Goal: Task Accomplishment & Management: Use online tool/utility

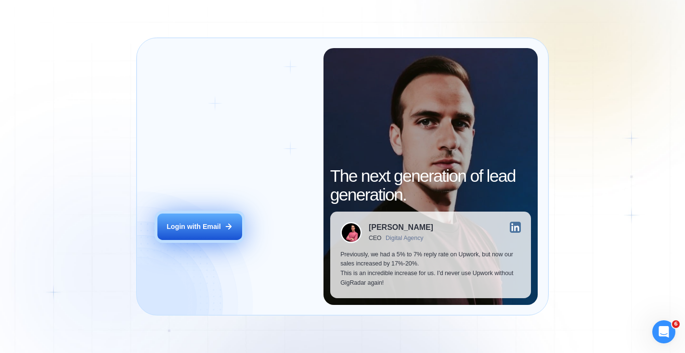
click at [217, 223] on div "Login with Email" at bounding box center [193, 227] width 54 height 10
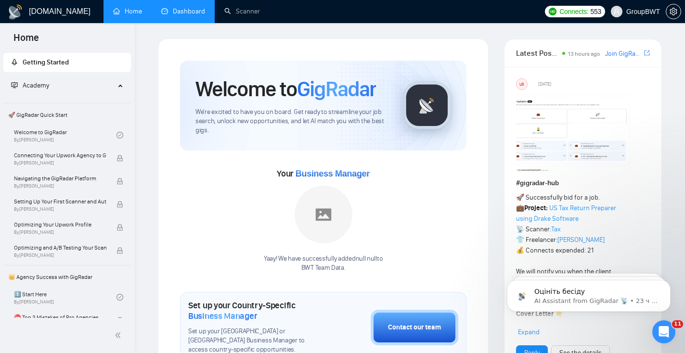
click at [198, 13] on link "Dashboard" at bounding box center [183, 11] width 44 height 8
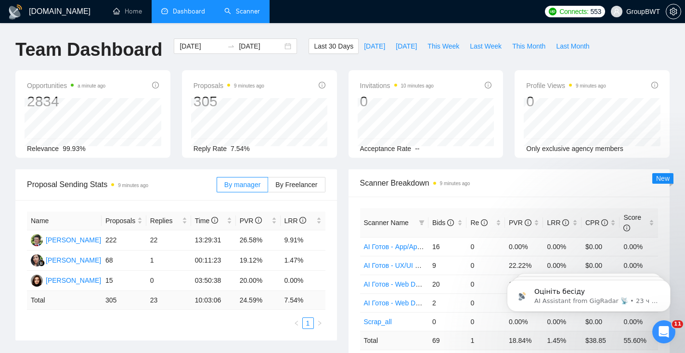
click at [249, 15] on link "Scanner" at bounding box center [242, 11] width 36 height 8
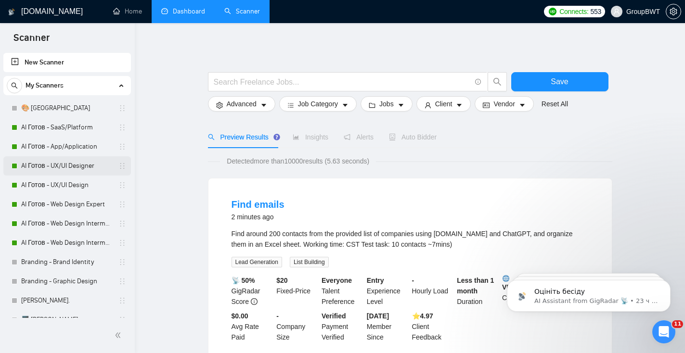
click at [78, 171] on link "AI Готов - UX/UI Designer" at bounding box center [66, 165] width 91 height 19
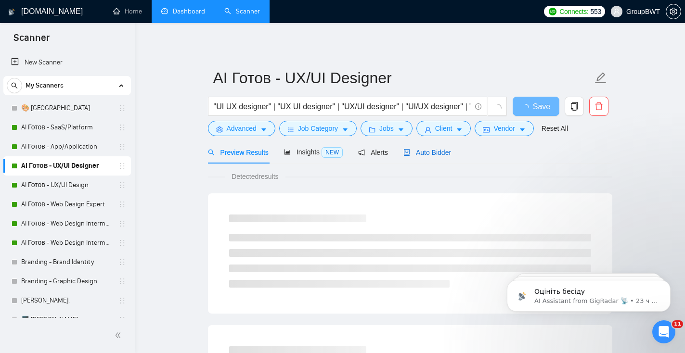
click at [413, 156] on div "Auto Bidder" at bounding box center [427, 152] width 48 height 11
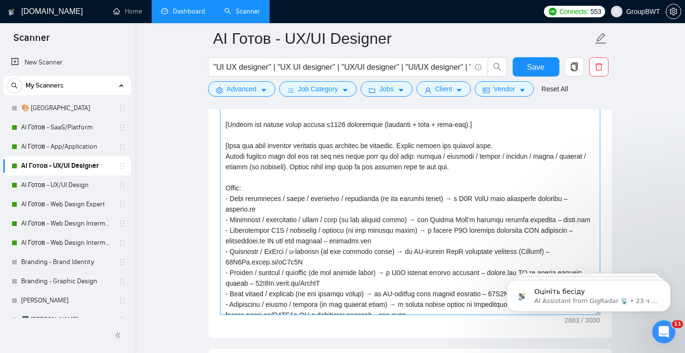
scroll to position [44, 0]
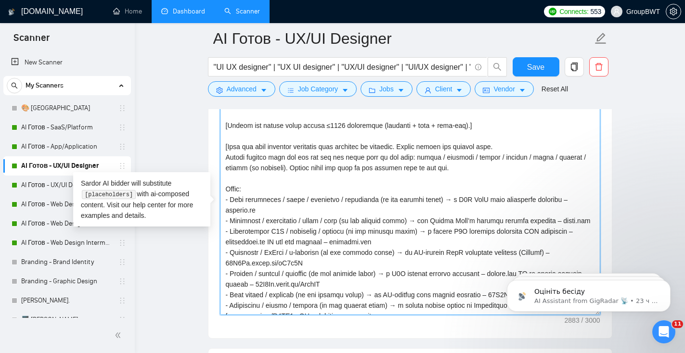
drag, startPoint x: 294, startPoint y: 169, endPoint x: 206, endPoint y: 146, distance: 91.0
click at [206, 146] on main "AI Готов - UX/UI Designer "UI UX designer" | "UX UI designer" | "UX/UI designer…" at bounding box center [409, 290] width 519 height 2729
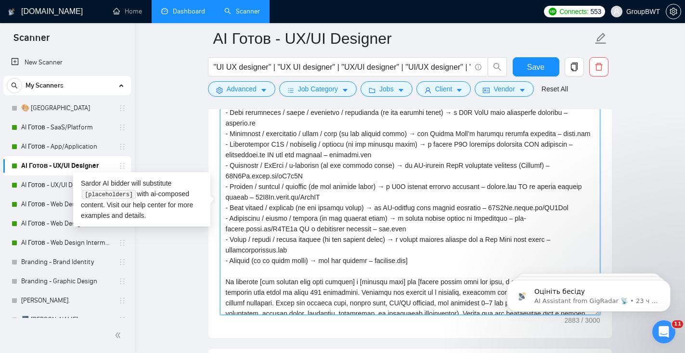
scroll to position [133, 0]
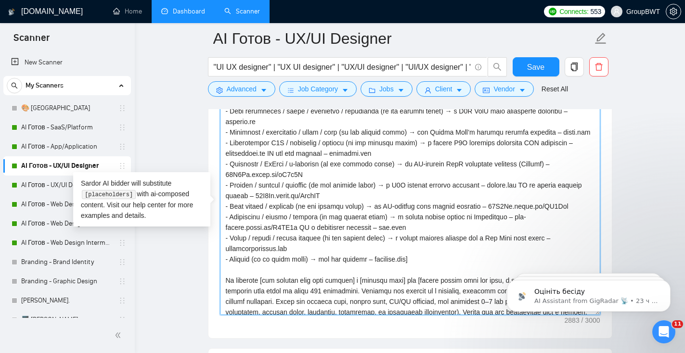
drag, startPoint x: 431, startPoint y: 269, endPoint x: 422, endPoint y: 267, distance: 8.3
click at [422, 267] on textarea "Cover letter template:" at bounding box center [410, 207] width 380 height 216
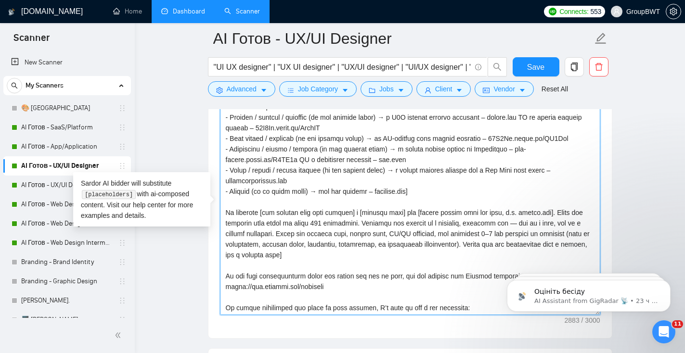
scroll to position [201, 0]
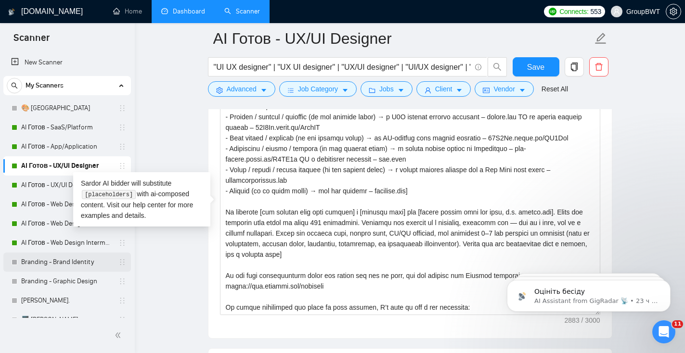
click at [78, 262] on link "Branding - Brand Identity" at bounding box center [66, 262] width 91 height 19
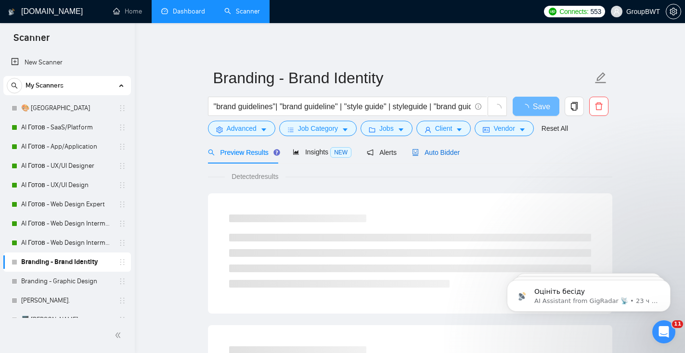
click at [432, 156] on div "Auto Bidder" at bounding box center [436, 152] width 48 height 11
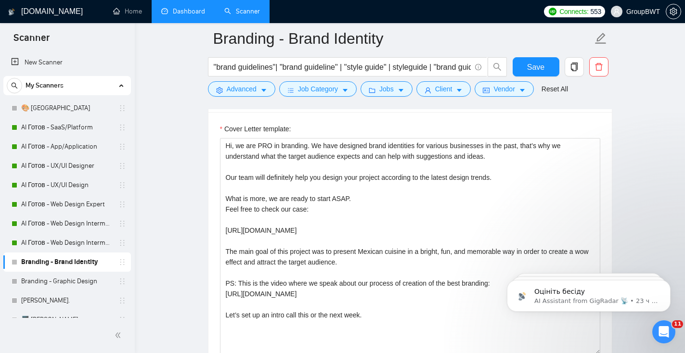
scroll to position [660, 0]
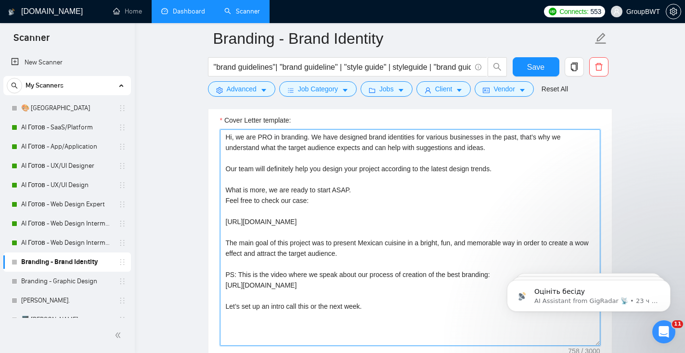
click at [348, 226] on textarea "Hi, we are PRO in branding. We have designed brand identities for various busin…" at bounding box center [410, 237] width 380 height 216
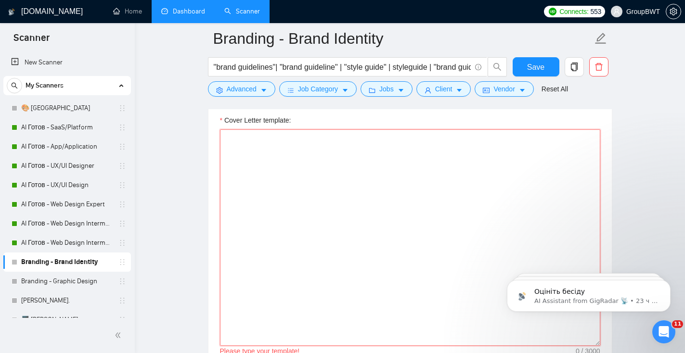
paste textarea "[Loremip dol sita co adi elitseddo eiu tempori utl etdol mag aliquaeni admin ve…"
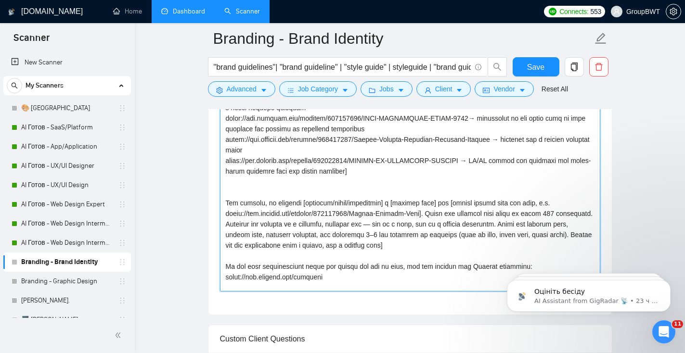
scroll to position [165, 0]
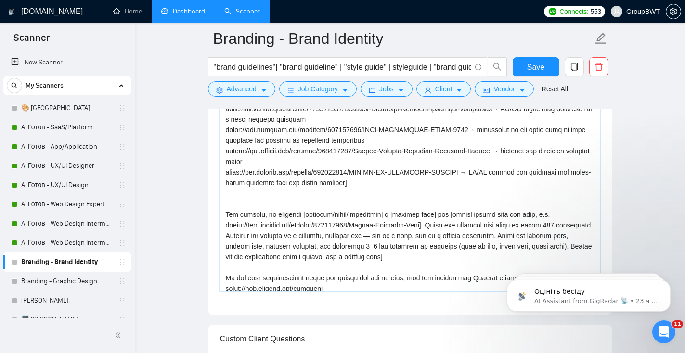
click at [320, 189] on textarea "Cover Letter template:" at bounding box center [410, 183] width 380 height 216
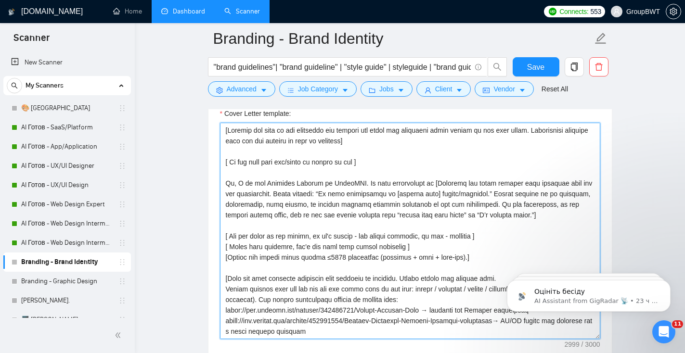
scroll to position [668, 0]
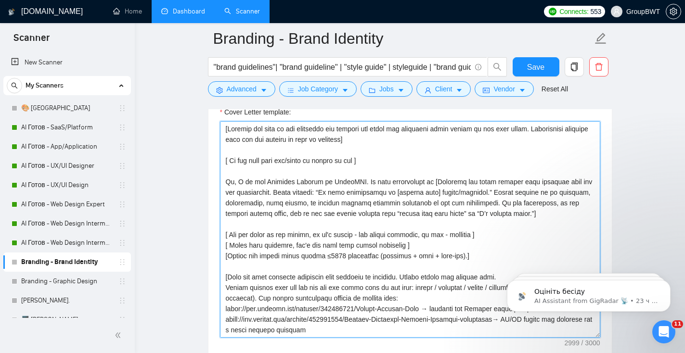
drag, startPoint x: 478, startPoint y: 231, endPoint x: 145, endPoint y: 220, distance: 333.6
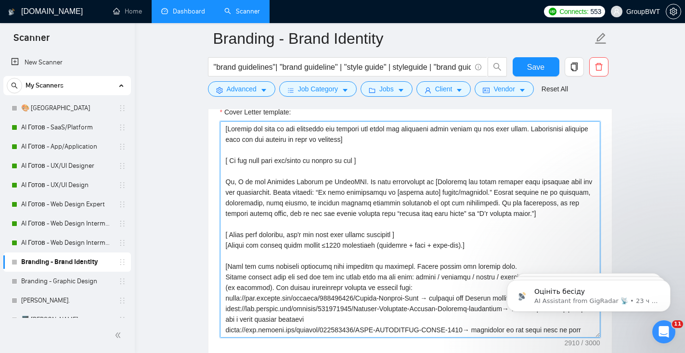
scroll to position [265, 0]
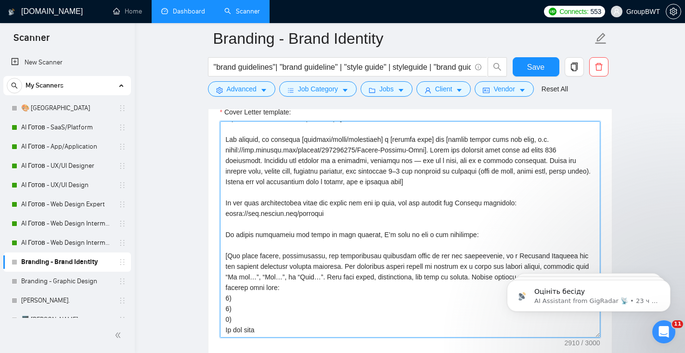
click at [283, 330] on textarea "Cover Letter template:" at bounding box center [410, 229] width 380 height 216
drag, startPoint x: 283, startPoint y: 330, endPoint x: 195, endPoint y: 330, distance: 87.6
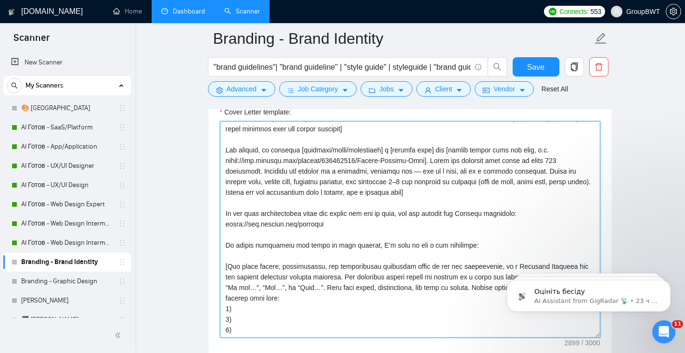
paste textarea "Do not rephrase into vague forms like “Are there any designs or mockups.” Stick…"
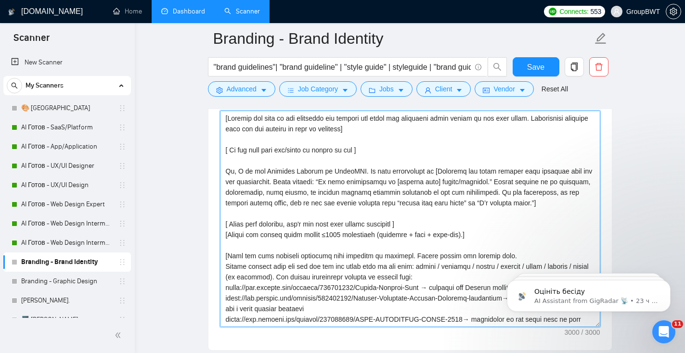
scroll to position [678, 0]
drag, startPoint x: 488, startPoint y: 182, endPoint x: 459, endPoint y: 180, distance: 29.0
click at [460, 180] on textarea "Cover Letter template:" at bounding box center [410, 220] width 380 height 216
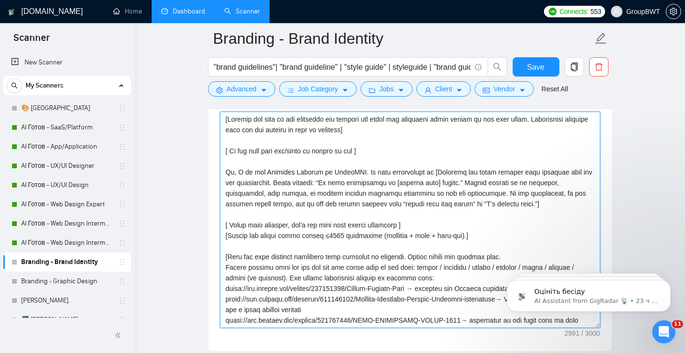
scroll to position [265, 0]
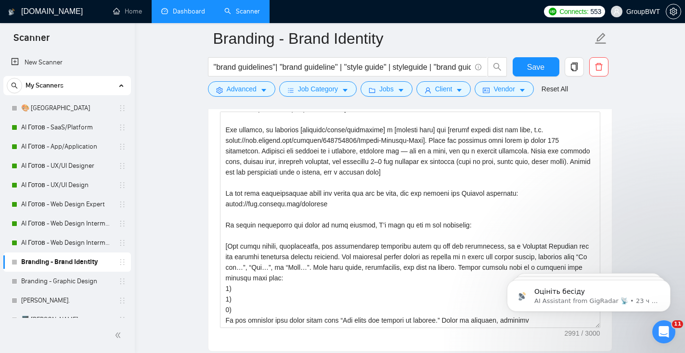
drag, startPoint x: 540, startPoint y: 320, endPoint x: 142, endPoint y: 335, distance: 398.6
click at [492, 327] on html "Оцініть бесіду AI Assistant from GigRadar 📡 • 23 ч назад Hello, We're delighted…" at bounding box center [588, 293] width 192 height 67
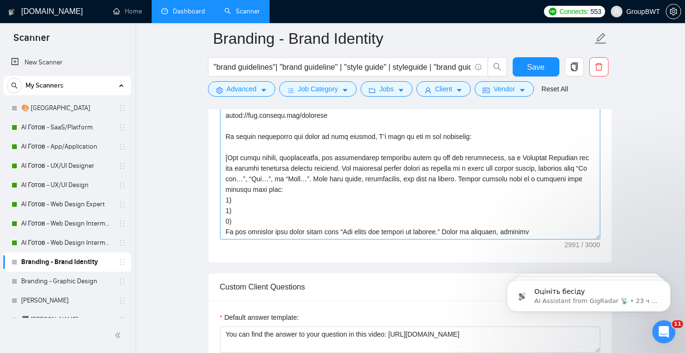
scroll to position [781, 0]
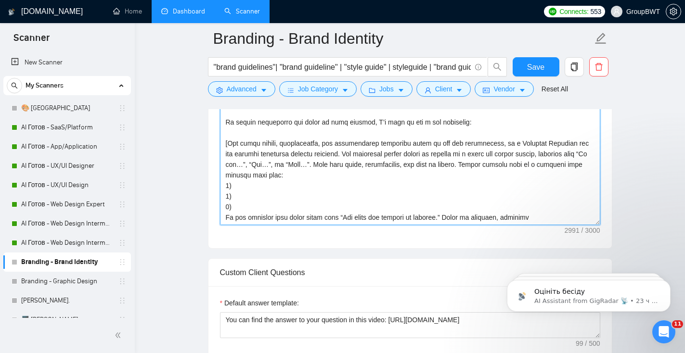
drag, startPoint x: 542, startPoint y: 217, endPoint x: 190, endPoint y: 215, distance: 352.1
click at [190, 215] on main "Branding - Brand Identity "brand guidelines"| "brand guideline" | "style guide"…" at bounding box center [409, 339] width 519 height 2162
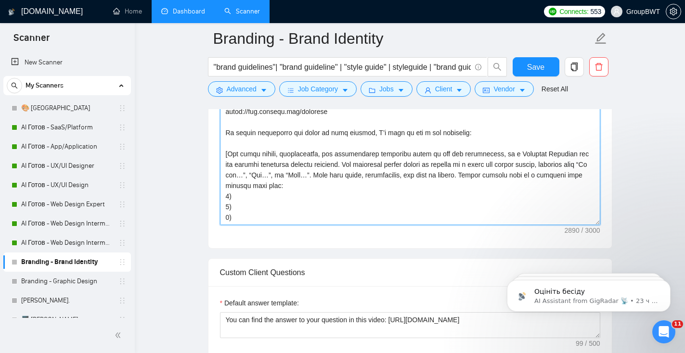
paste textarea "Do not rephrase into vague forms like “Are there any designs or mockups.” Stick…"
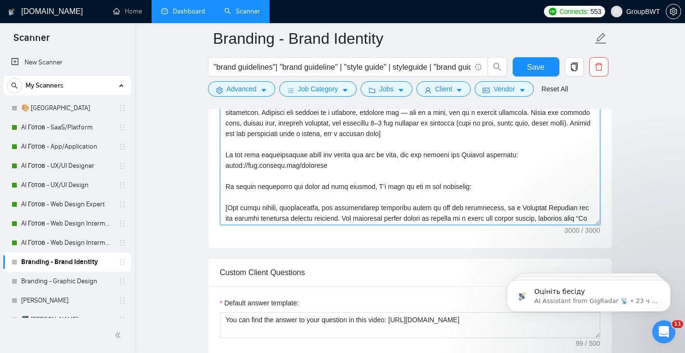
scroll to position [199, 0]
click at [223, 210] on textarea "Cover Letter template:" at bounding box center [410, 117] width 380 height 216
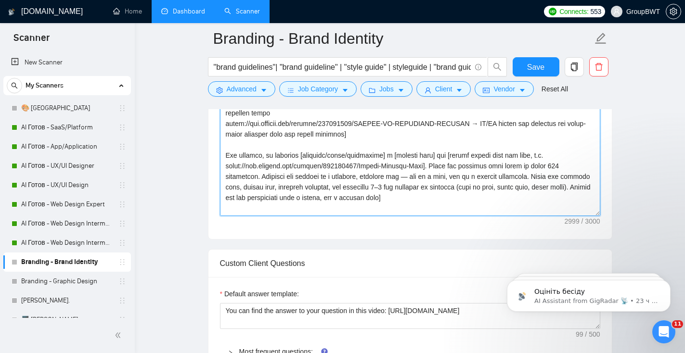
scroll to position [129, 0]
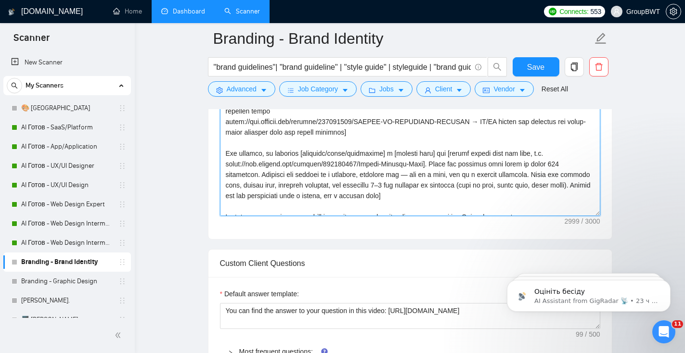
drag, startPoint x: 388, startPoint y: 154, endPoint x: 355, endPoint y: 153, distance: 32.7
click at [355, 153] on textarea "Cover Letter template:" at bounding box center [410, 108] width 380 height 216
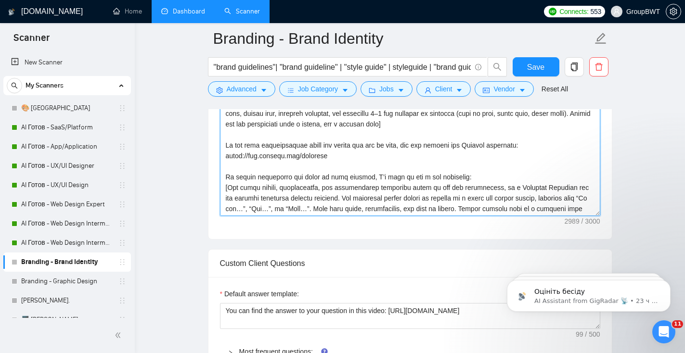
scroll to position [254, 0]
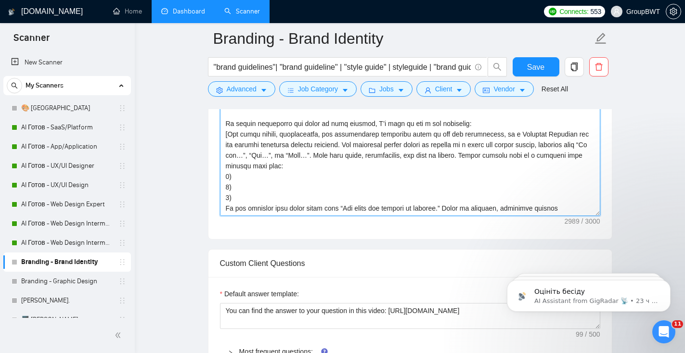
drag, startPoint x: 575, startPoint y: 207, endPoint x: 512, endPoint y: 208, distance: 63.5
click at [512, 208] on textarea "Cover Letter template:" at bounding box center [410, 108] width 380 height 216
paste textarea "practical questions about wi"
drag, startPoint x: 455, startPoint y: 202, endPoint x: 140, endPoint y: 199, distance: 315.1
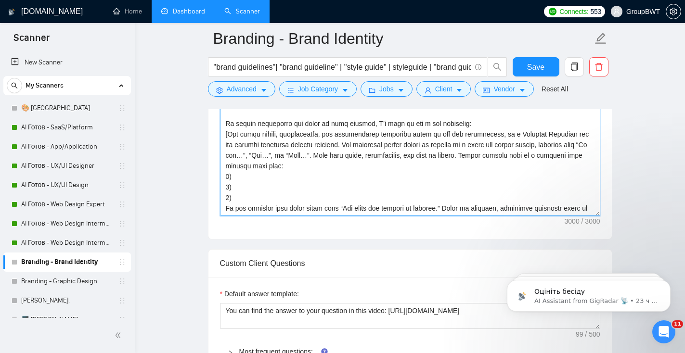
click at [141, 200] on div "[DOMAIN_NAME] Home Dashboard Scanner Connects: 553 GroupBWT Branding - Brand Id…" at bounding box center [410, 347] width 550 height 2274
drag, startPoint x: 379, startPoint y: 207, endPoint x: 141, endPoint y: 207, distance: 237.6
click at [141, 207] on div "[DOMAIN_NAME] Home Dashboard Scanner Connects: 553 GroupBWT Branding - Brand Id…" at bounding box center [410, 347] width 550 height 2274
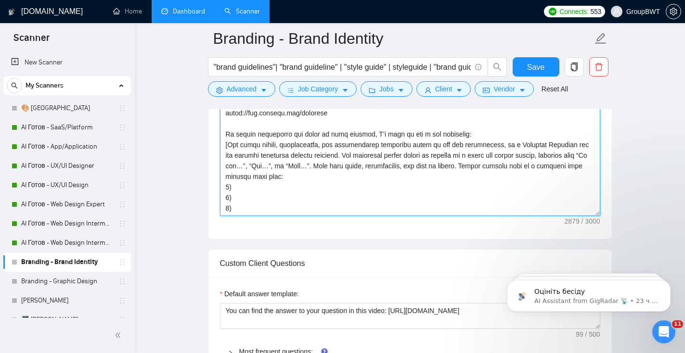
scroll to position [817, 0]
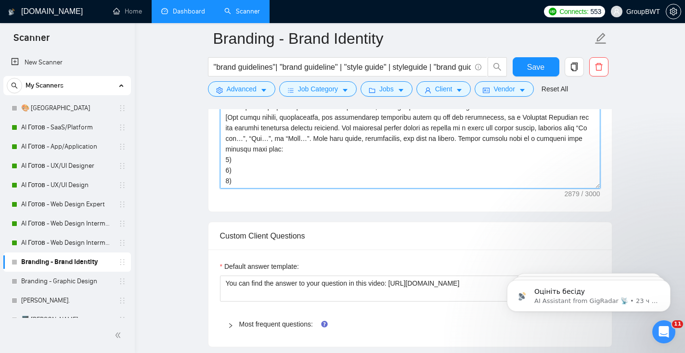
paste textarea "Stick to concrete, practical questions about wireframes, style guidelines, user…"
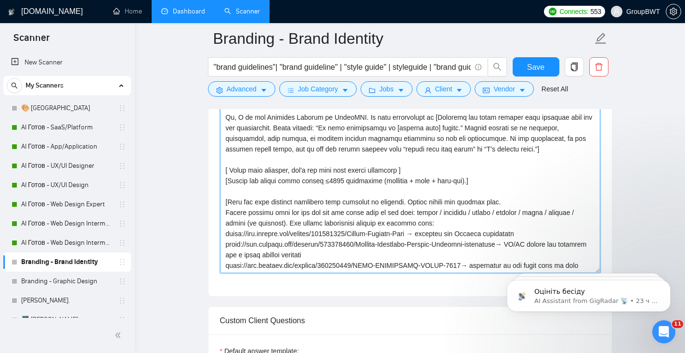
scroll to position [731, 0]
drag, startPoint x: 245, startPoint y: 226, endPoint x: 511, endPoint y: 216, distance: 265.7
click at [511, 216] on textarea "Cover Letter template:" at bounding box center [410, 166] width 380 height 216
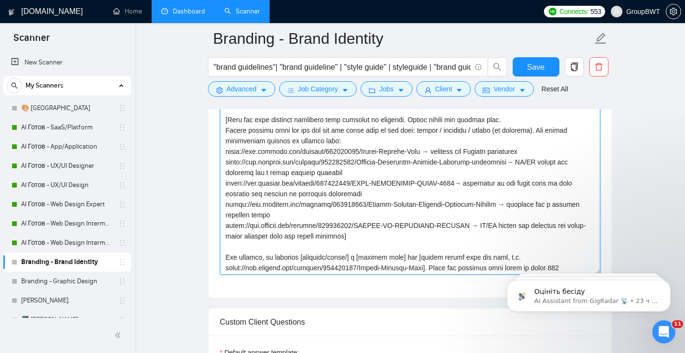
scroll to position [85, 0]
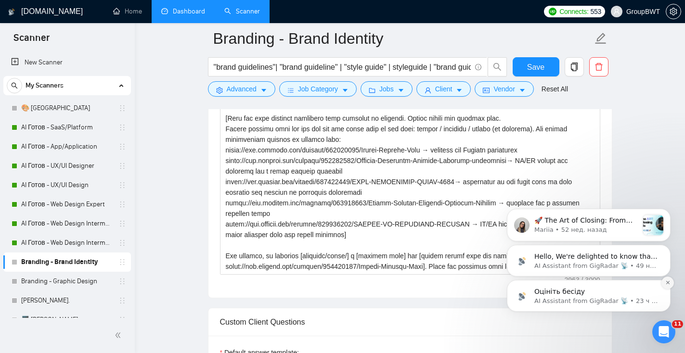
click at [670, 282] on button "Dismiss notification" at bounding box center [667, 283] width 13 height 13
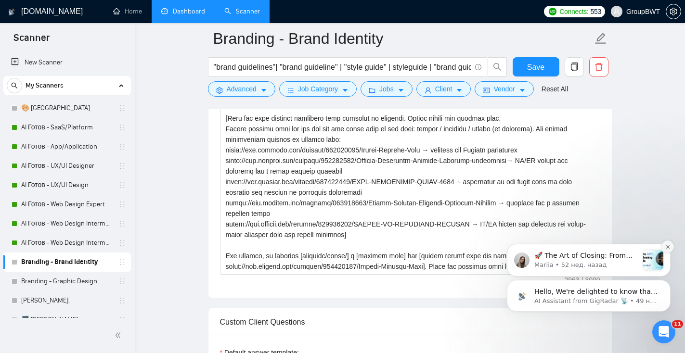
click at [668, 246] on icon "Dismiss notification" at bounding box center [667, 246] width 5 height 5
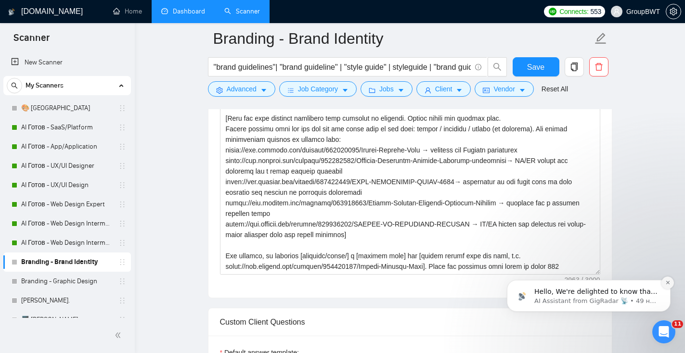
click at [667, 281] on icon "Dismiss notification" at bounding box center [667, 282] width 5 height 5
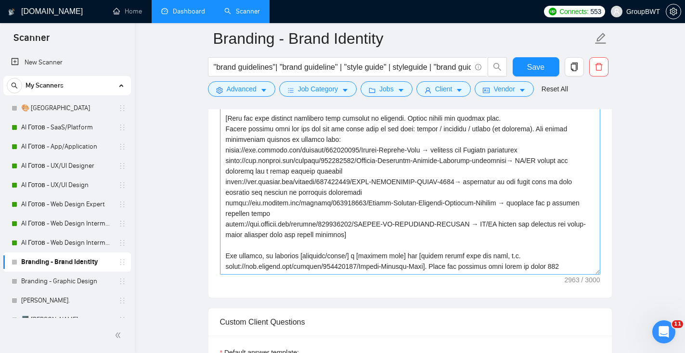
scroll to position [265, 0]
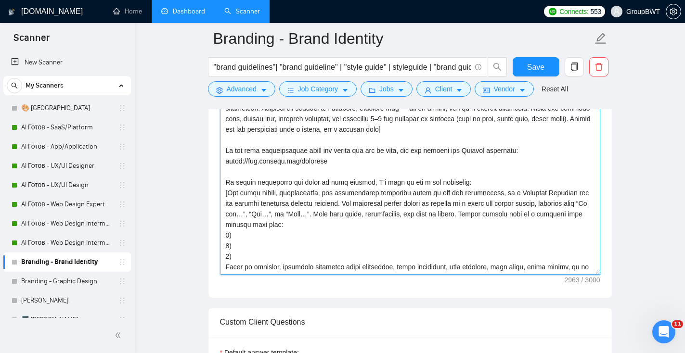
drag, startPoint x: 315, startPoint y: 263, endPoint x: 203, endPoint y: 261, distance: 111.1
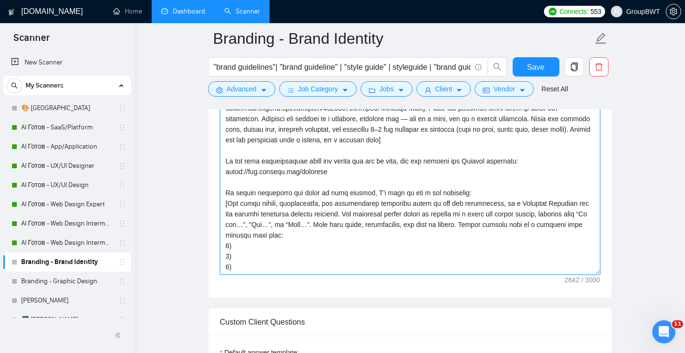
paste textarea "Do not rephrase into vague forms like “Are there any designs or mockups.” Stick…"
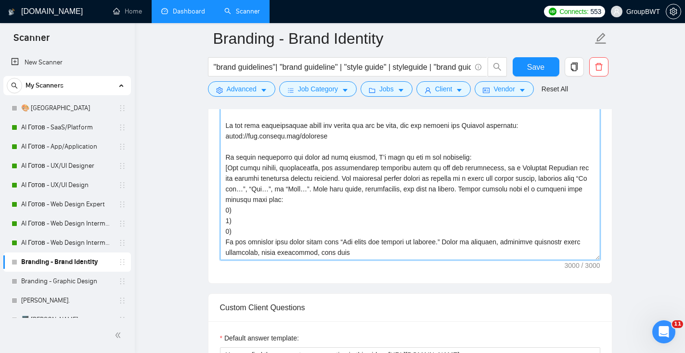
scroll to position [748, 0]
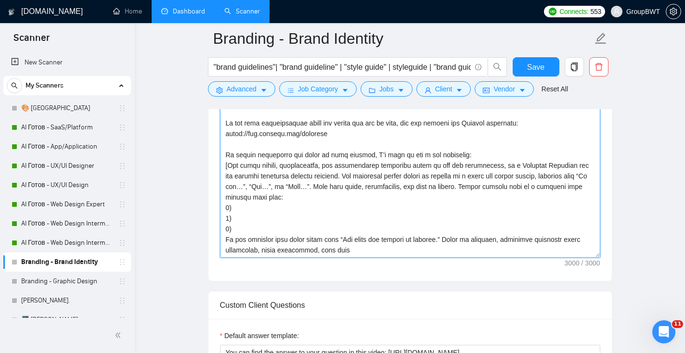
drag, startPoint x: 458, startPoint y: 240, endPoint x: 149, endPoint y: 242, distance: 308.8
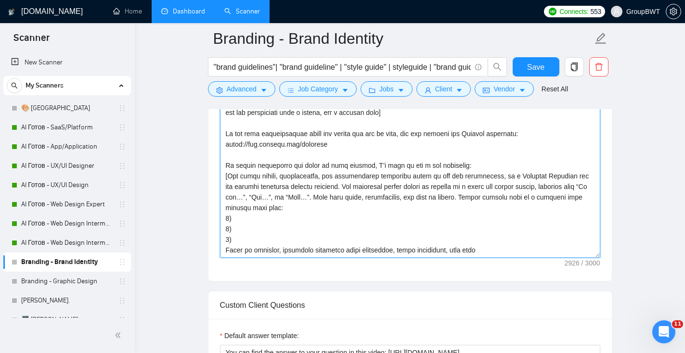
scroll to position [254, 0]
drag, startPoint x: 495, startPoint y: 251, endPoint x: 149, endPoint y: 249, distance: 346.8
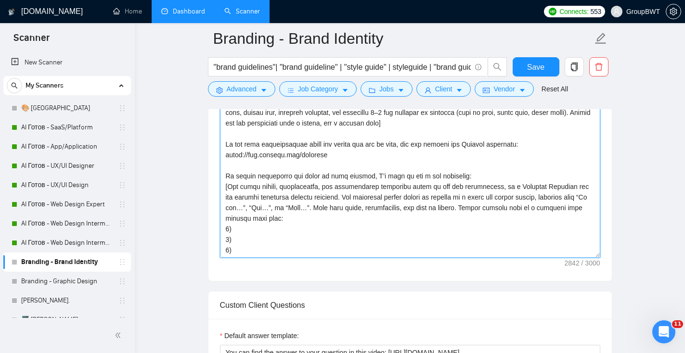
paste textarea "Stick to concrete, practical questions about wireframes, style guidelines, user…"
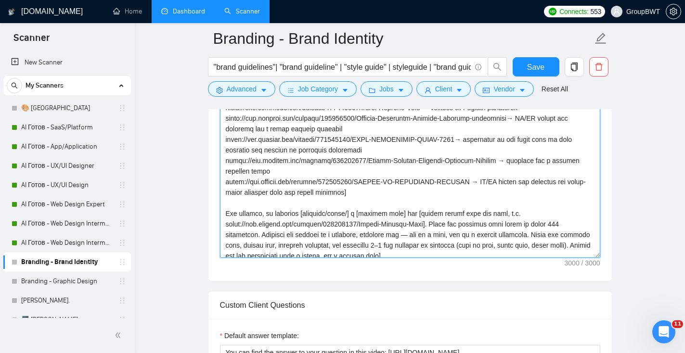
scroll to position [118, 0]
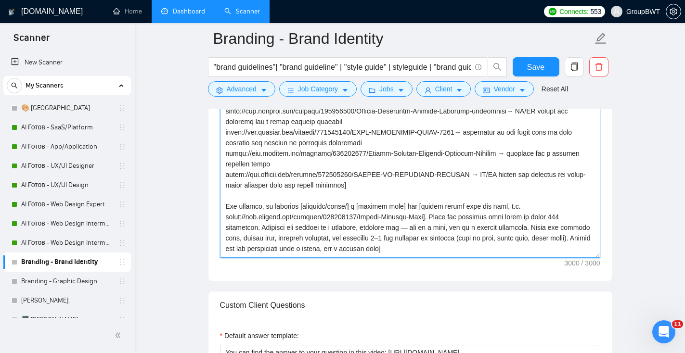
click at [252, 194] on textarea "Cover Letter template:" at bounding box center [410, 149] width 380 height 216
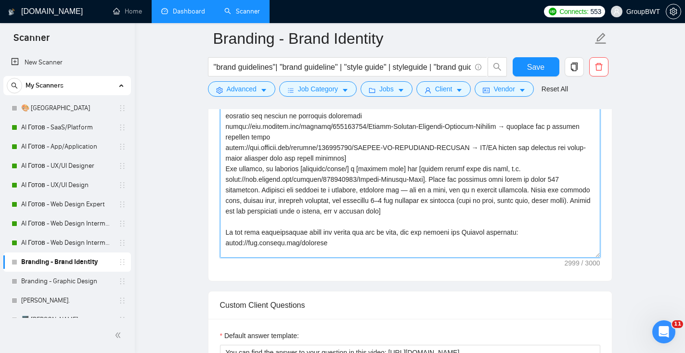
scroll to position [275, 0]
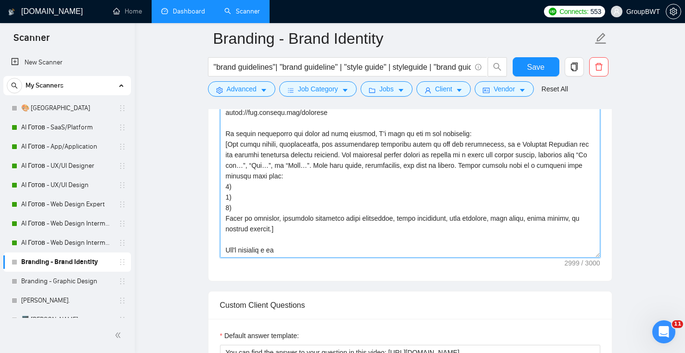
click at [296, 247] on textarea "Cover Letter template:" at bounding box center [410, 149] width 380 height 216
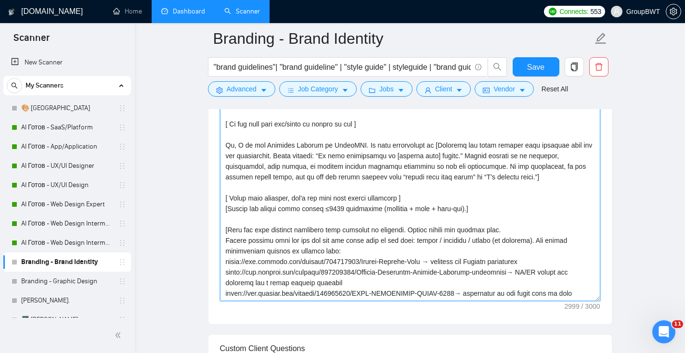
scroll to position [685, 0]
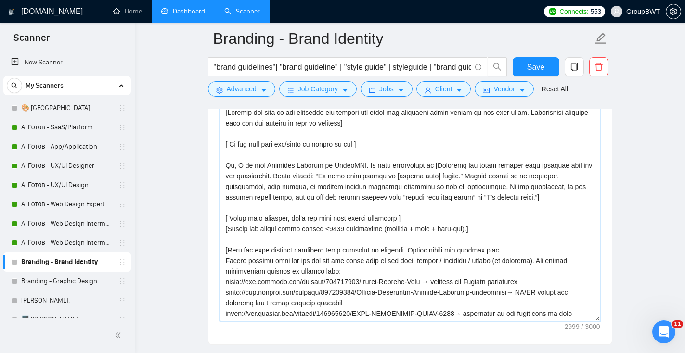
click at [260, 208] on textarea "Cover Letter template:" at bounding box center [410, 213] width 380 height 216
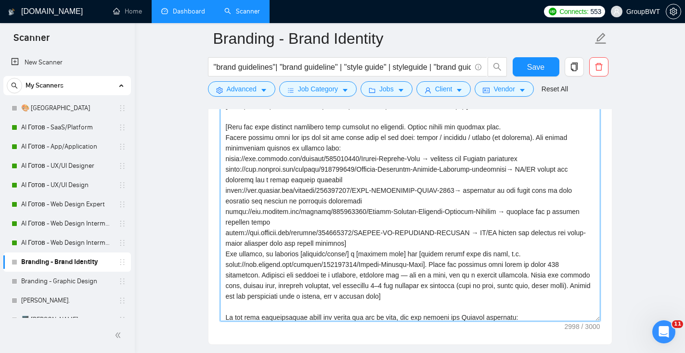
scroll to position [265, 0]
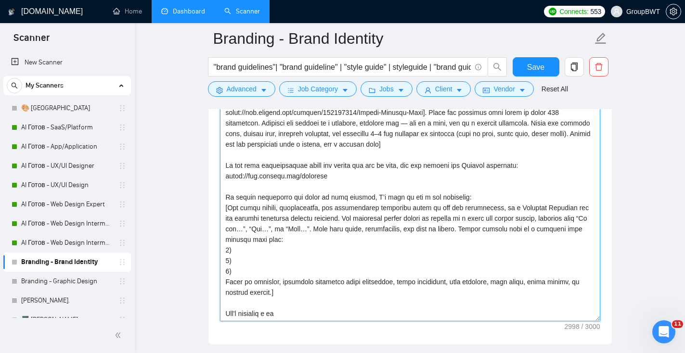
click at [304, 314] on textarea "Cover Letter template:" at bounding box center [410, 213] width 380 height 216
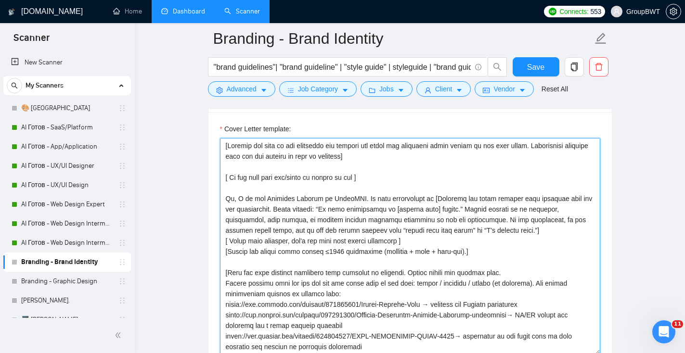
scroll to position [634, 0]
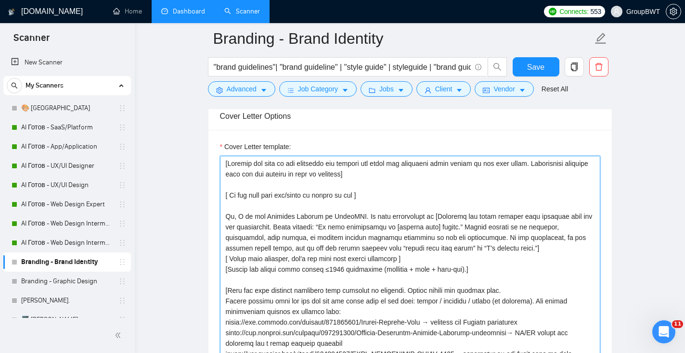
drag, startPoint x: 373, startPoint y: 195, endPoint x: 176, endPoint y: 194, distance: 196.7
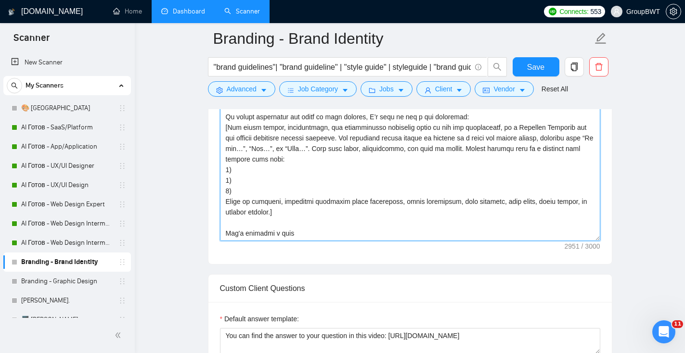
scroll to position [754, 0]
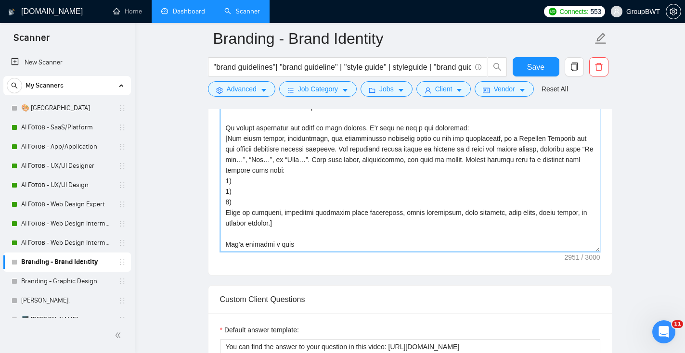
click at [316, 244] on textarea "Cover Letter template:" at bounding box center [410, 144] width 380 height 216
paste textarea "to discuss the details"
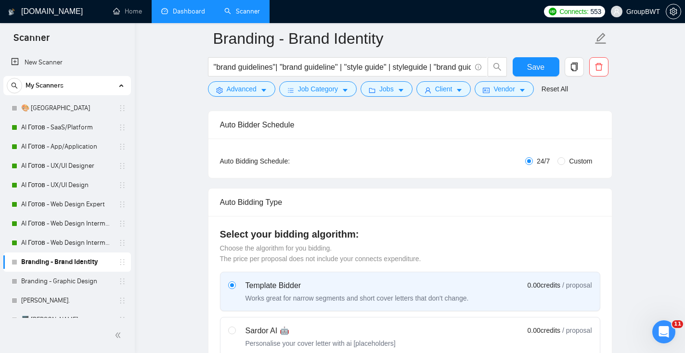
scroll to position [225, 0]
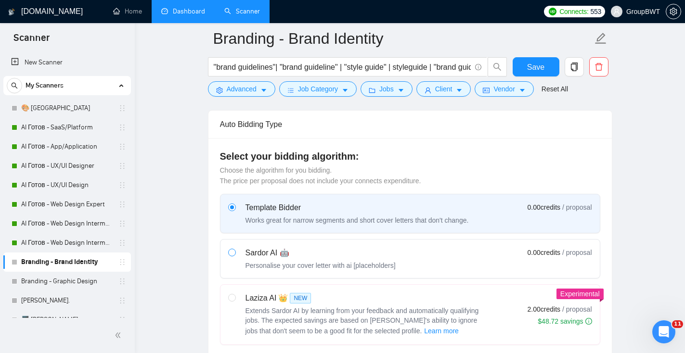
type textarea "[Loremip dol sita co adi elitseddo eiu tempori utl etdol mag aliquaeni admin ve…"
click at [234, 250] on input "radio" at bounding box center [231, 252] width 7 height 7
radio input "true"
radio input "false"
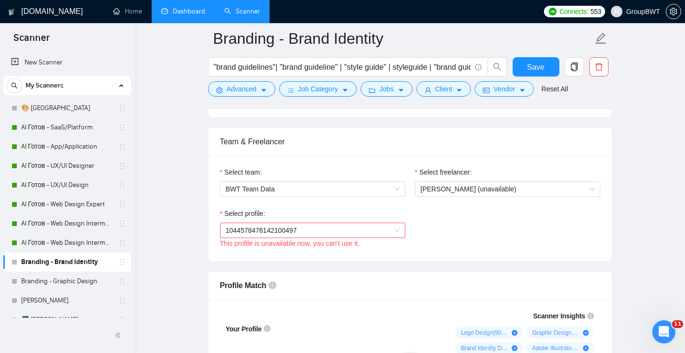
scroll to position [457, 0]
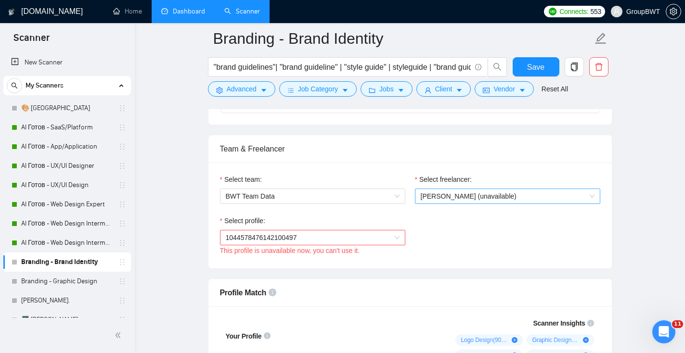
click at [446, 199] on span "[PERSON_NAME] (unavailable)" at bounding box center [468, 196] width 96 height 8
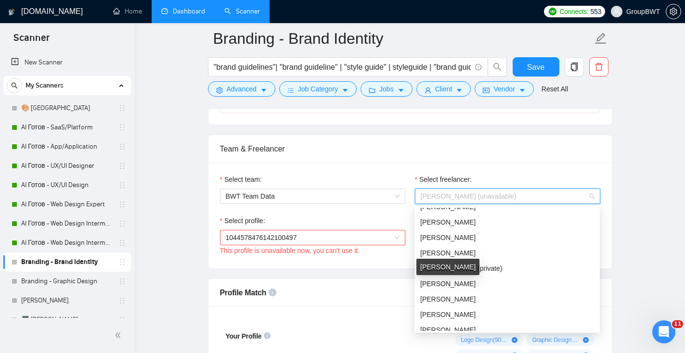
scroll to position [436, 0]
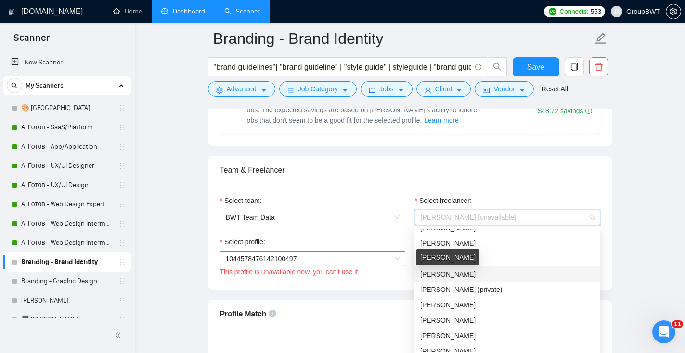
click at [444, 257] on div "[PERSON_NAME]" at bounding box center [447, 257] width 63 height 16
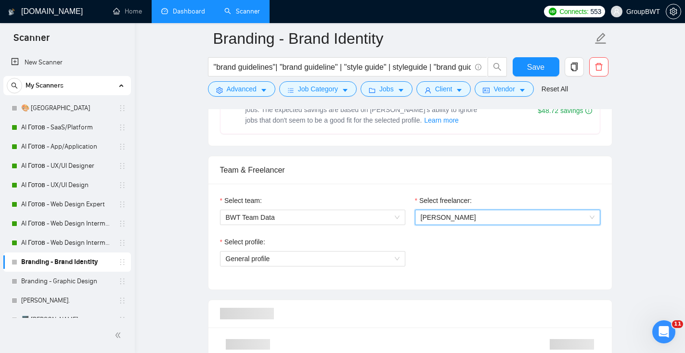
click at [450, 218] on span "[PERSON_NAME]" at bounding box center [447, 218] width 55 height 8
click at [441, 261] on div "[PERSON_NAME]" at bounding box center [449, 257] width 63 height 16
click at [469, 218] on span "[PERSON_NAME]" at bounding box center [447, 218] width 55 height 8
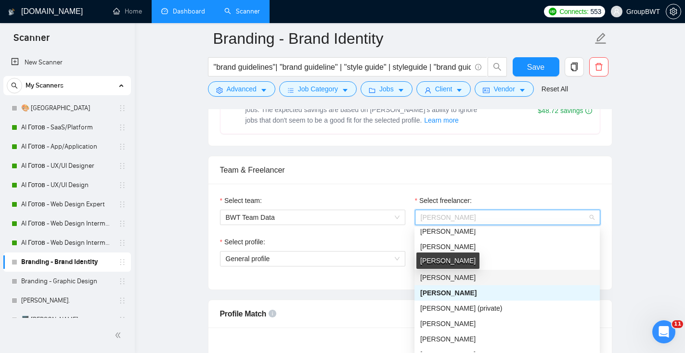
scroll to position [55, 0]
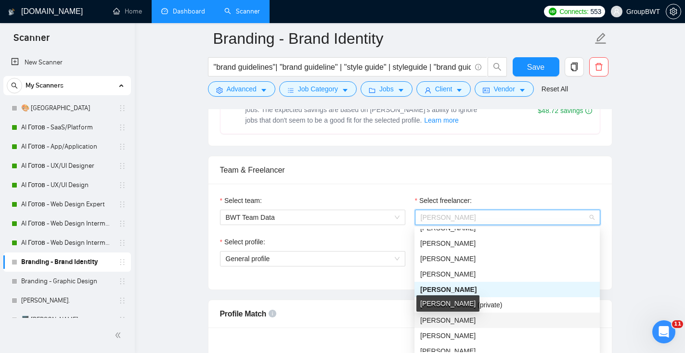
click at [464, 317] on span "[PERSON_NAME]" at bounding box center [447, 321] width 55 height 8
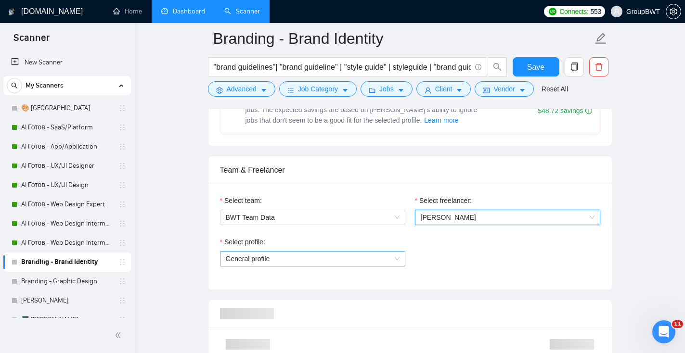
click at [326, 263] on span "General profile" at bounding box center [313, 259] width 174 height 14
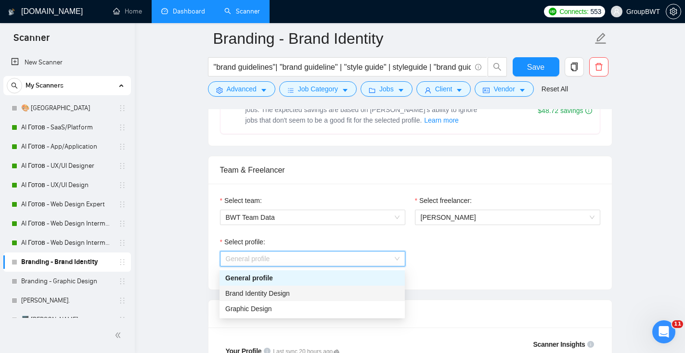
click at [304, 294] on div "Brand Identity Design" at bounding box center [312, 293] width 174 height 11
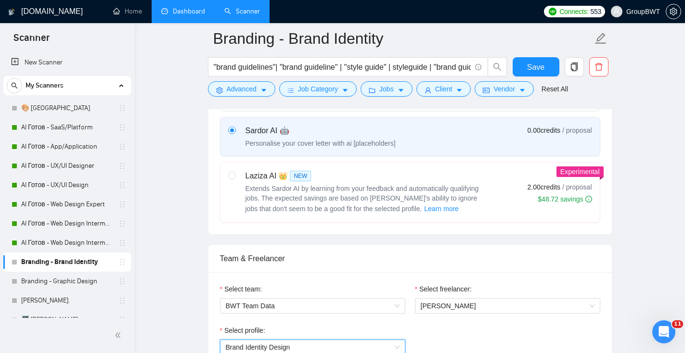
scroll to position [330, 0]
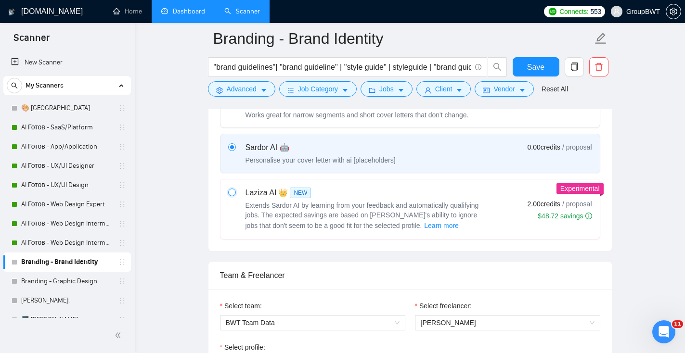
click at [229, 194] on input "radio" at bounding box center [231, 192] width 7 height 7
radio input "true"
radio input "false"
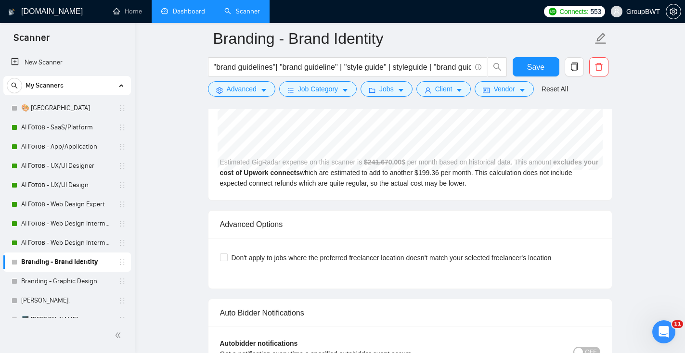
scroll to position [2084, 0]
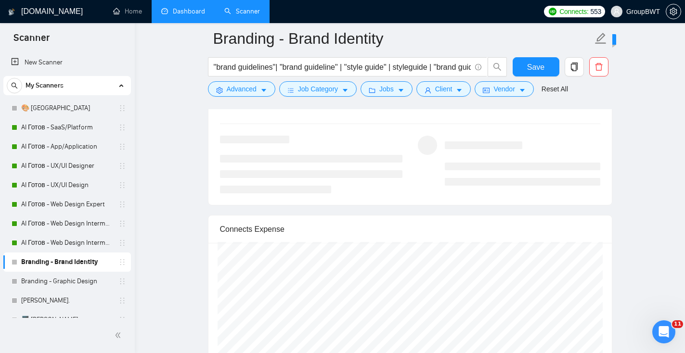
click at [375, 190] on ul at bounding box center [311, 174] width 182 height 38
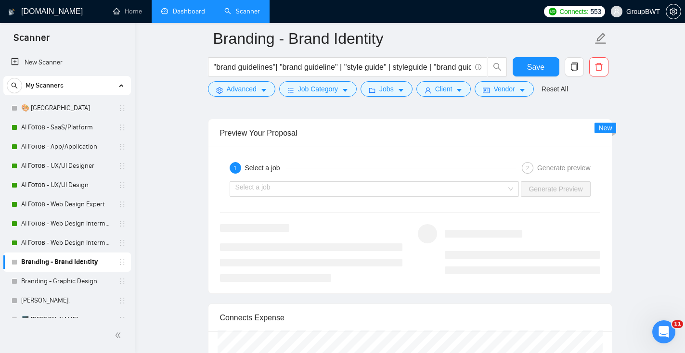
scroll to position [1791, 0]
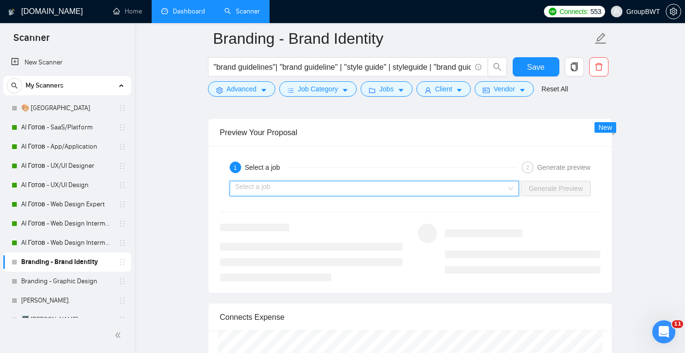
click at [291, 189] on input "search" at bounding box center [370, 188] width 271 height 14
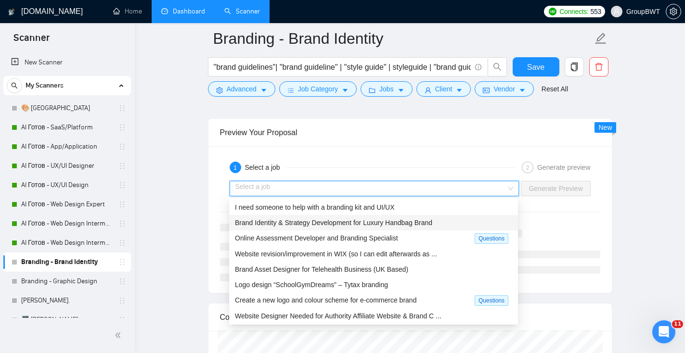
click at [325, 222] on span "Brand Identity & Strategy Development for Luxury Handbag Brand" at bounding box center [333, 223] width 197 height 8
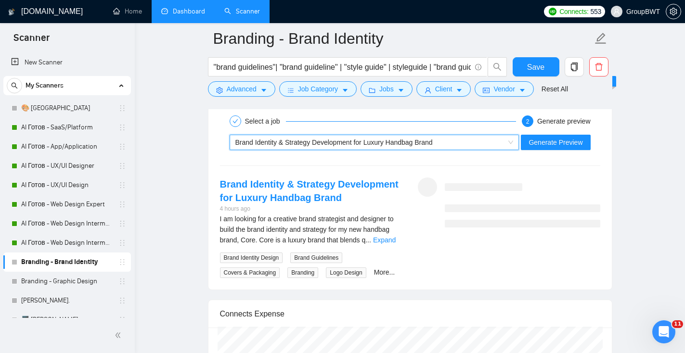
scroll to position [1849, 0]
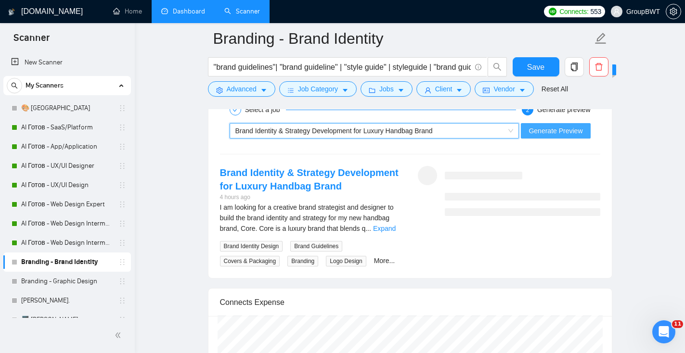
click at [563, 133] on span "Generate Preview" at bounding box center [555, 131] width 54 height 11
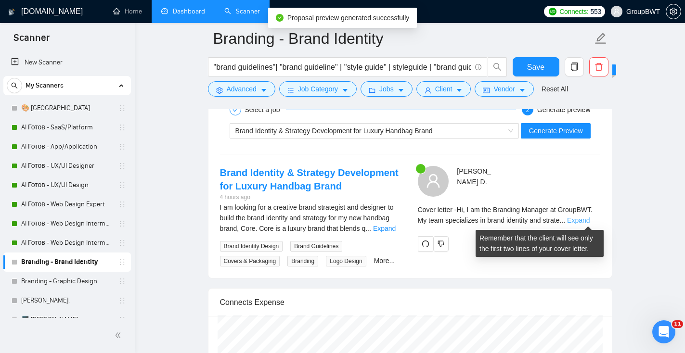
click at [584, 221] on link "Expand" at bounding box center [578, 220] width 23 height 8
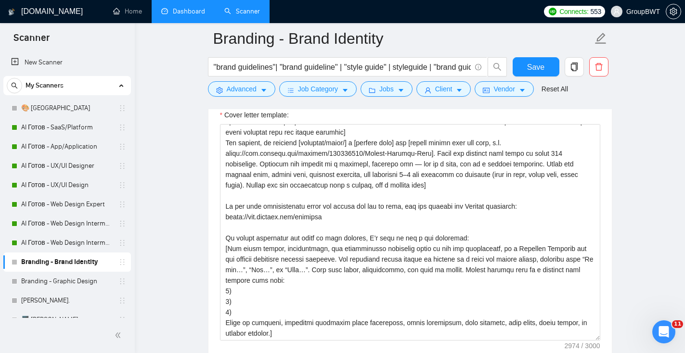
scroll to position [220, 0]
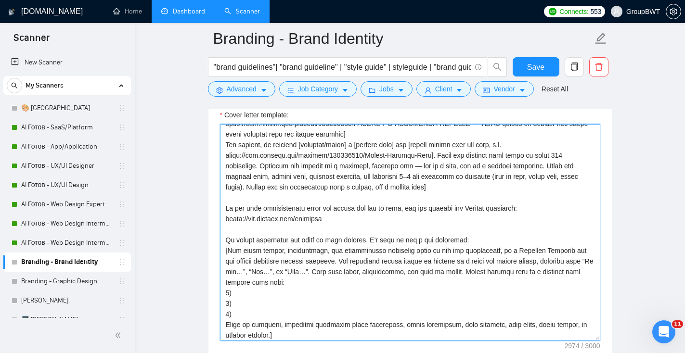
click at [435, 154] on textarea "Cover letter template:" at bounding box center [410, 232] width 380 height 216
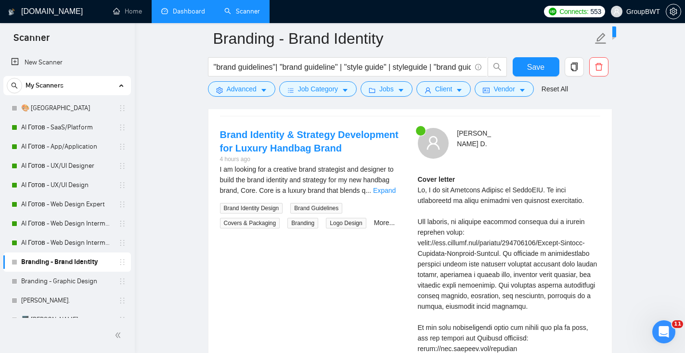
scroll to position [1888, 0]
type textarea "[Loremip dol sita co adi elitseddo eiu tempori utl etdol mag aliquaeni admin ve…"
click at [391, 186] on link "Expand" at bounding box center [384, 190] width 23 height 8
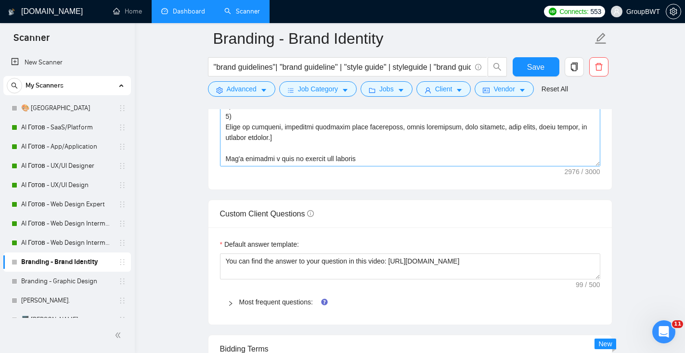
scroll to position [1237, 0]
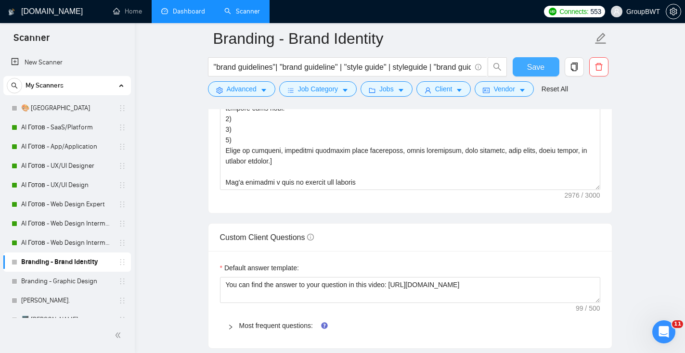
click at [542, 65] on span "Save" at bounding box center [535, 67] width 17 height 12
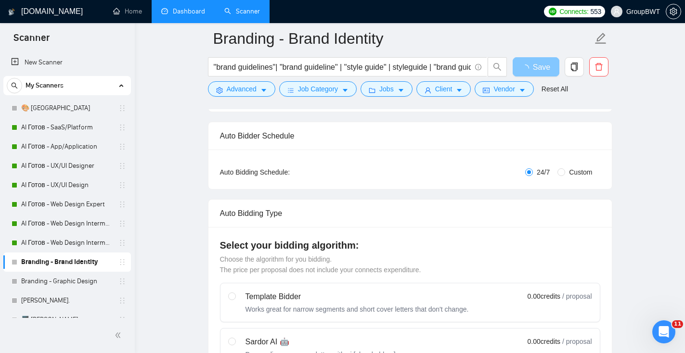
scroll to position [0, 0]
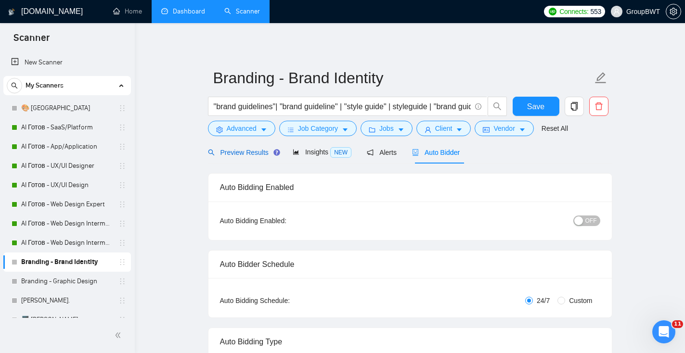
click at [263, 150] on span "Preview Results" at bounding box center [242, 153] width 69 height 8
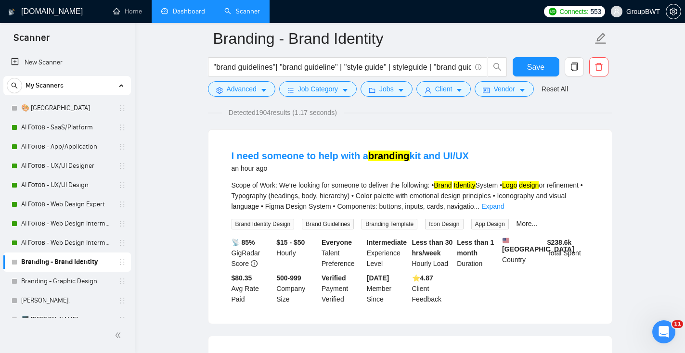
scroll to position [72, 0]
click at [504, 204] on link "Expand" at bounding box center [492, 206] width 23 height 8
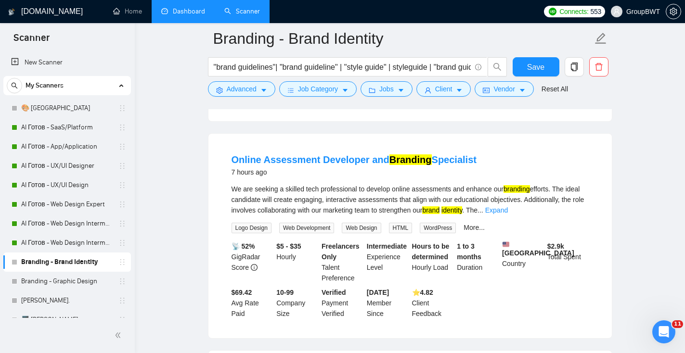
scroll to position [601, 0]
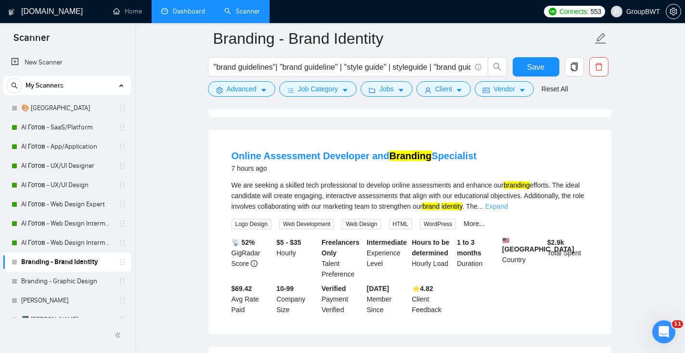
click at [508, 210] on link "Expand" at bounding box center [496, 207] width 23 height 8
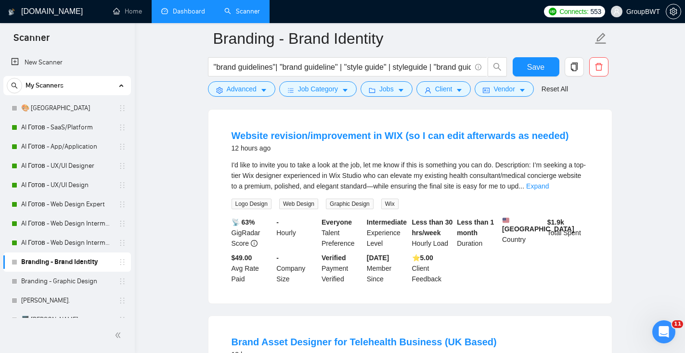
scroll to position [860, 0]
click at [580, 191] on div "I'd like to invite you to take a look at the job, let me know if this is someth…" at bounding box center [409, 175] width 357 height 32
click at [548, 190] on link "Expand" at bounding box center [537, 186] width 23 height 8
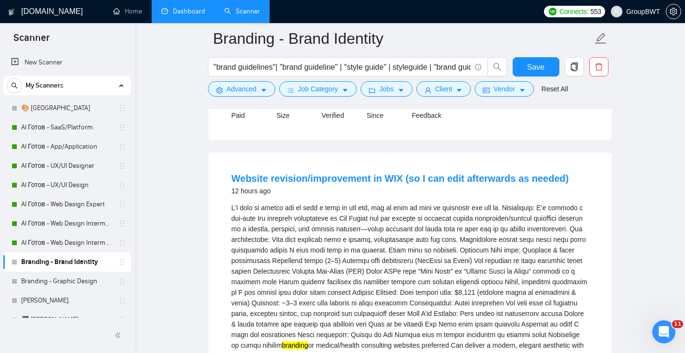
scroll to position [814, 0]
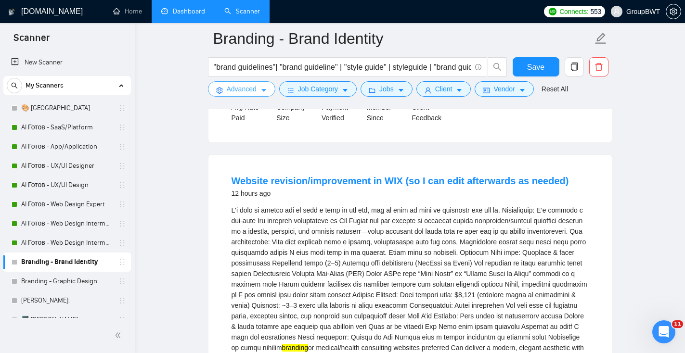
click at [244, 90] on span "Advanced" at bounding box center [242, 89] width 30 height 11
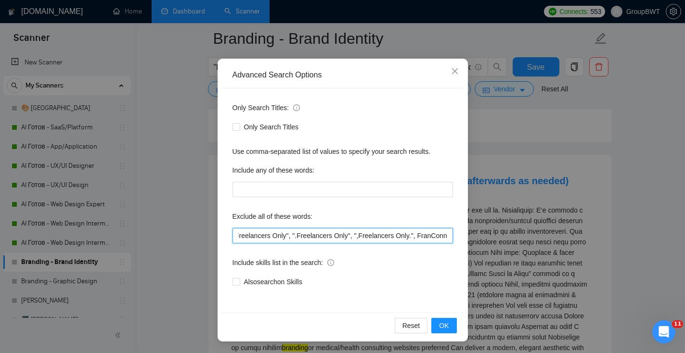
scroll to position [0, 1787]
drag, startPoint x: 313, startPoint y: 234, endPoint x: 523, endPoint y: 241, distance: 210.3
click at [524, 238] on div "Advanced Search Options Only Search Titles: Only Search Titles Use comma-separa…" at bounding box center [342, 176] width 685 height 353
click at [447, 236] on input ""power point", campaign, canva, banners, powerpoint, amazon, "video editor", "p…" at bounding box center [342, 235] width 220 height 15
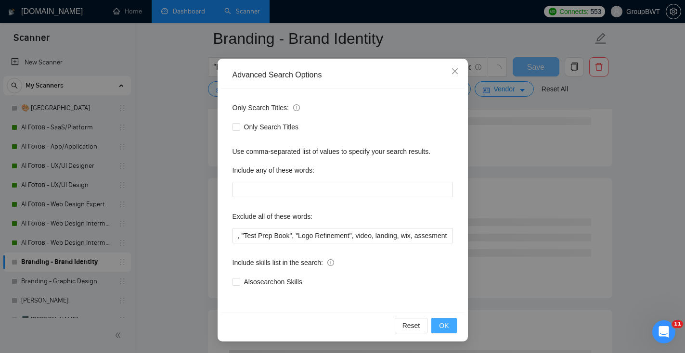
click at [447, 326] on span "OK" at bounding box center [444, 325] width 10 height 11
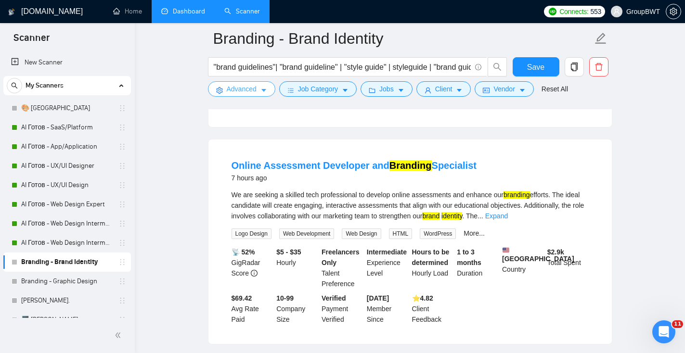
scroll to position [476, 0]
click at [260, 89] on button "Advanced" at bounding box center [241, 88] width 67 height 15
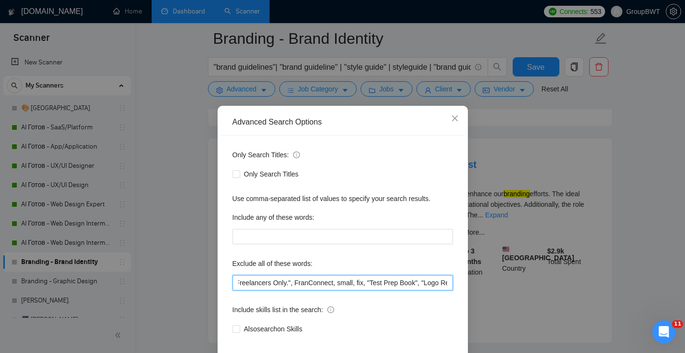
scroll to position [0, 1838]
drag, startPoint x: 384, startPoint y: 285, endPoint x: 536, endPoint y: 293, distance: 151.8
click at [537, 294] on div "Advanced Search Options Only Search Titles: Only Search Titles Use comma-separa…" at bounding box center [342, 176] width 685 height 353
click at [431, 281] on input ""power point", campaign, canva, banners, powerpoint, amazon, "video editor", "p…" at bounding box center [342, 282] width 220 height 15
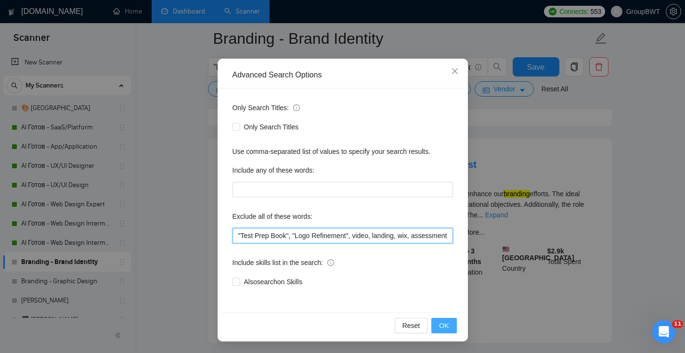
type input ""power point", campaign, canva, banners, powerpoint, amazon, "video editor", "p…"
click at [449, 324] on button "OK" at bounding box center [443, 325] width 25 height 15
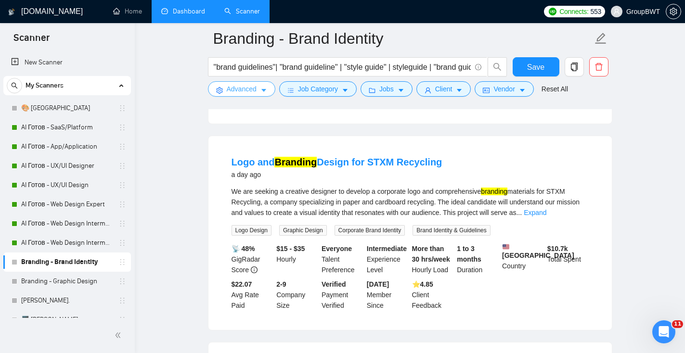
scroll to position [1294, 0]
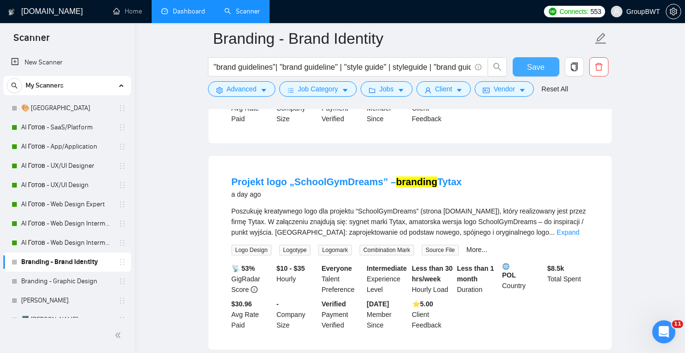
click at [530, 67] on span "Save" at bounding box center [535, 67] width 17 height 12
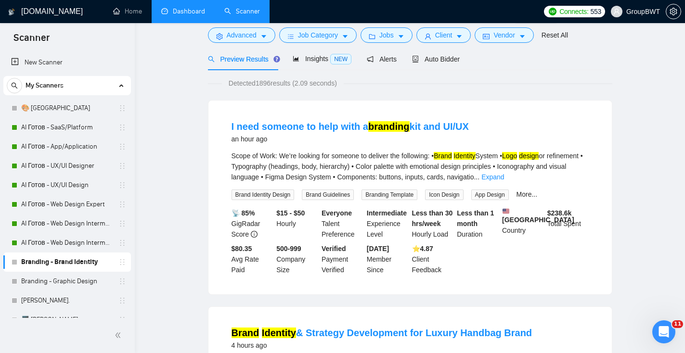
scroll to position [0, 0]
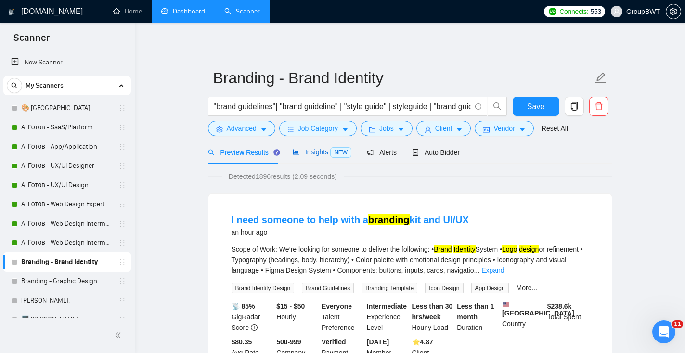
click at [318, 157] on div "Insights NEW" at bounding box center [321, 152] width 59 height 11
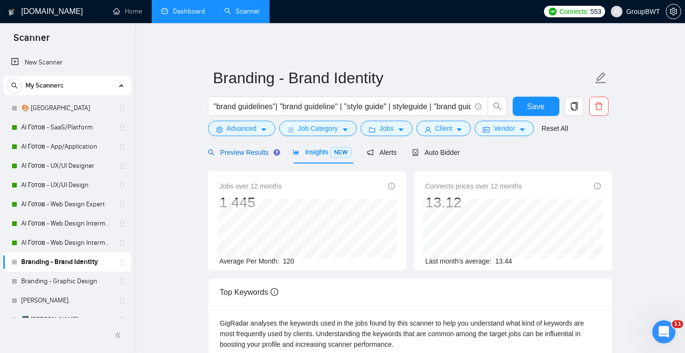
click at [253, 154] on span "Preview Results" at bounding box center [242, 153] width 69 height 8
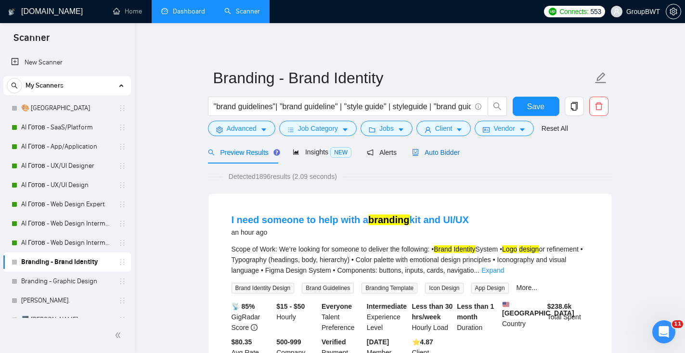
click at [437, 154] on span "Auto Bidder" at bounding box center [436, 153] width 48 height 8
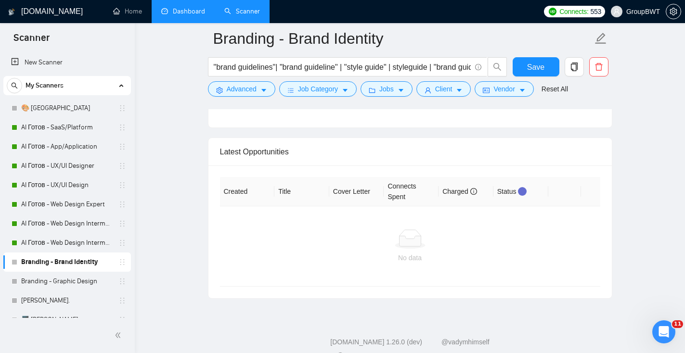
scroll to position [2342, 0]
